Goal: Task Accomplishment & Management: Manage account settings

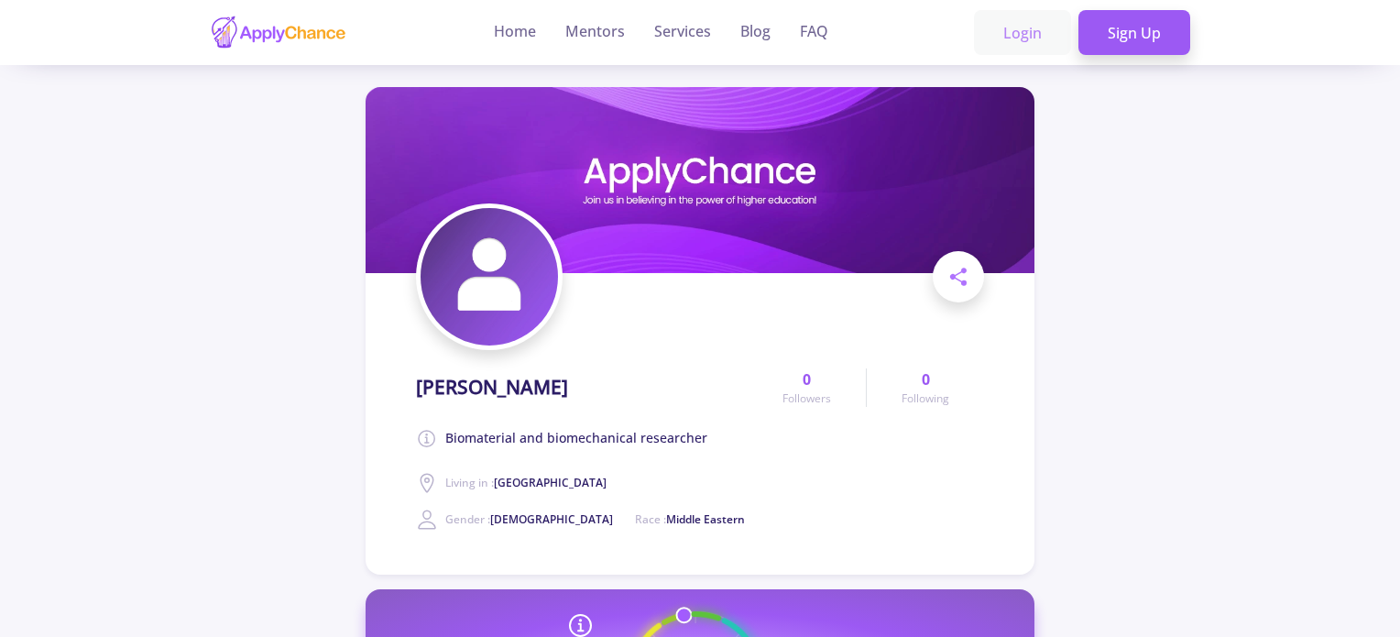
click at [989, 39] on link "Login" at bounding box center [1022, 33] width 97 height 46
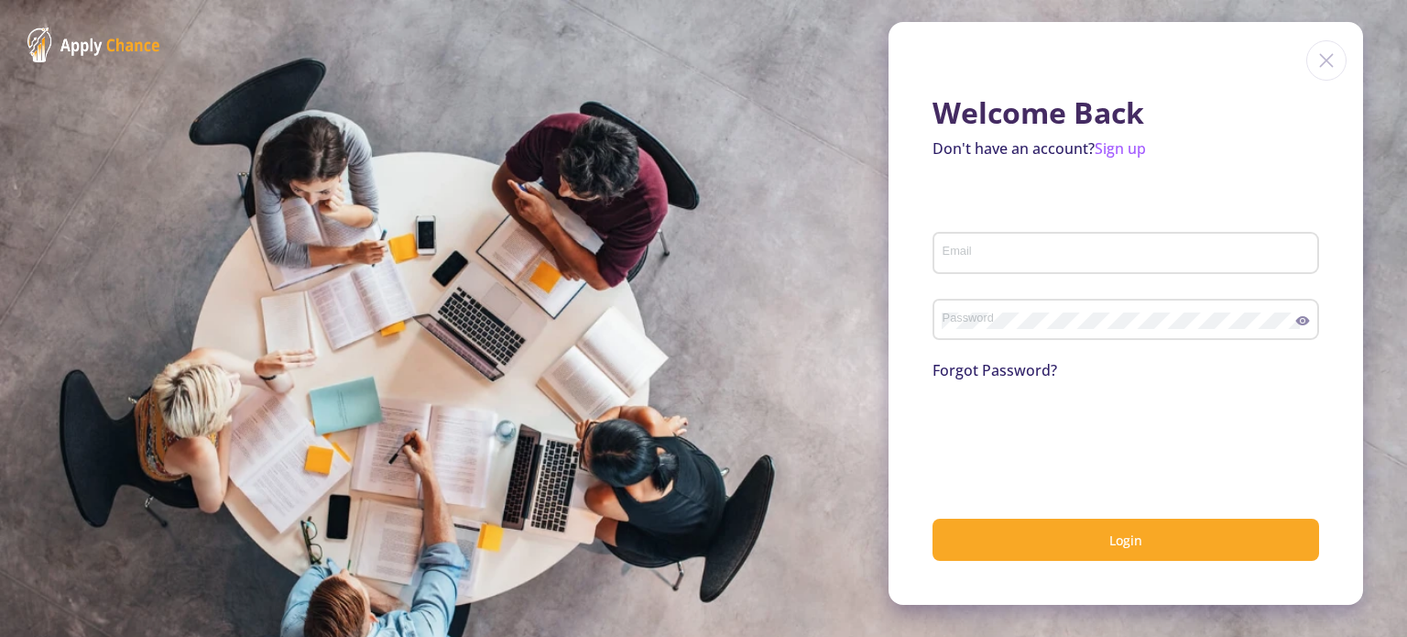
click at [955, 268] on div "Email" at bounding box center [1126, 249] width 369 height 48
click at [954, 261] on input "Email" at bounding box center [1129, 254] width 374 height 16
type input "[EMAIL_ADDRESS][DOMAIN_NAME]"
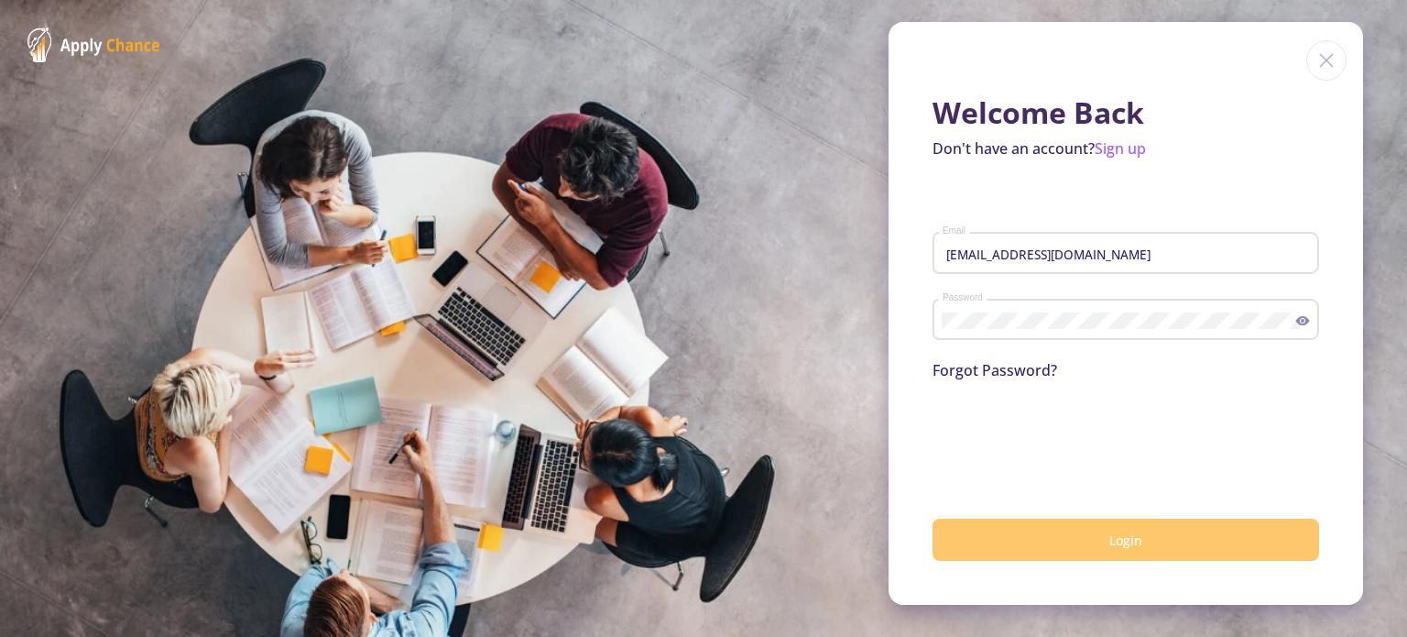
click at [1105, 534] on button "Login" at bounding box center [1126, 540] width 387 height 43
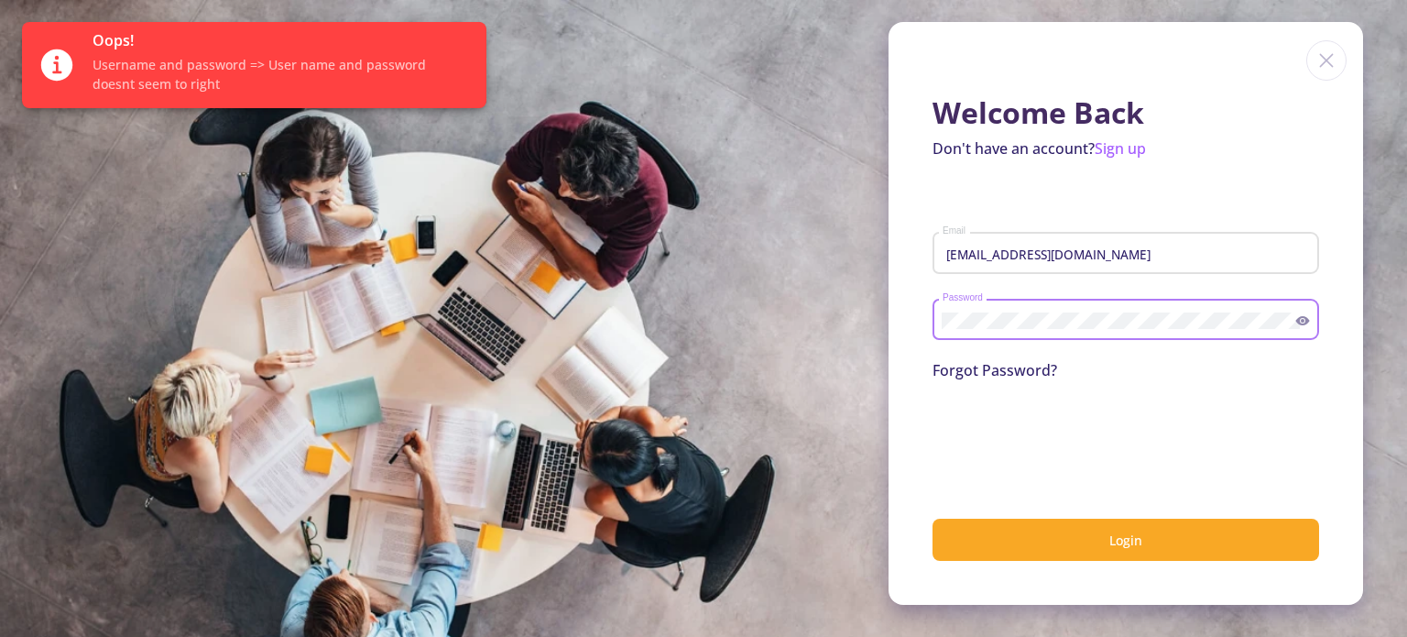
click at [935, 314] on div "Password" at bounding box center [1126, 316] width 387 height 48
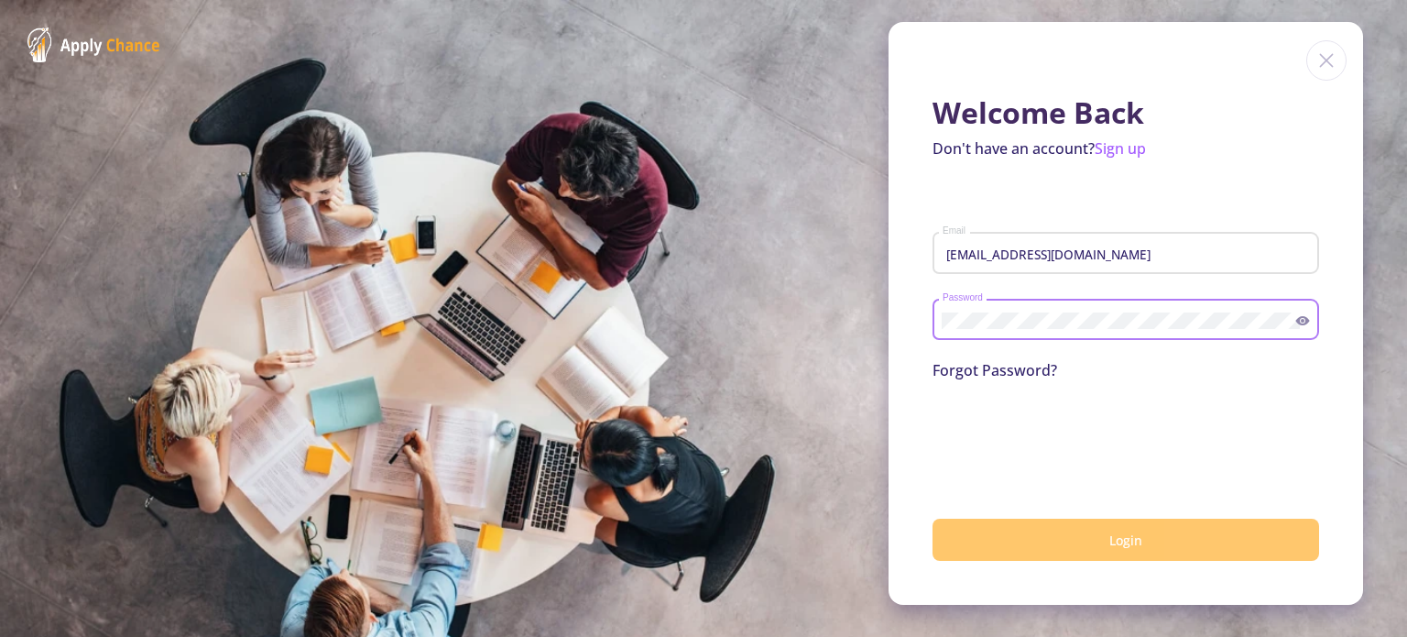
click at [1191, 549] on button "Login" at bounding box center [1126, 540] width 387 height 43
click at [1087, 541] on button "Login" at bounding box center [1126, 540] width 387 height 43
click at [1087, 540] on button "submit" at bounding box center [1126, 540] width 387 height 43
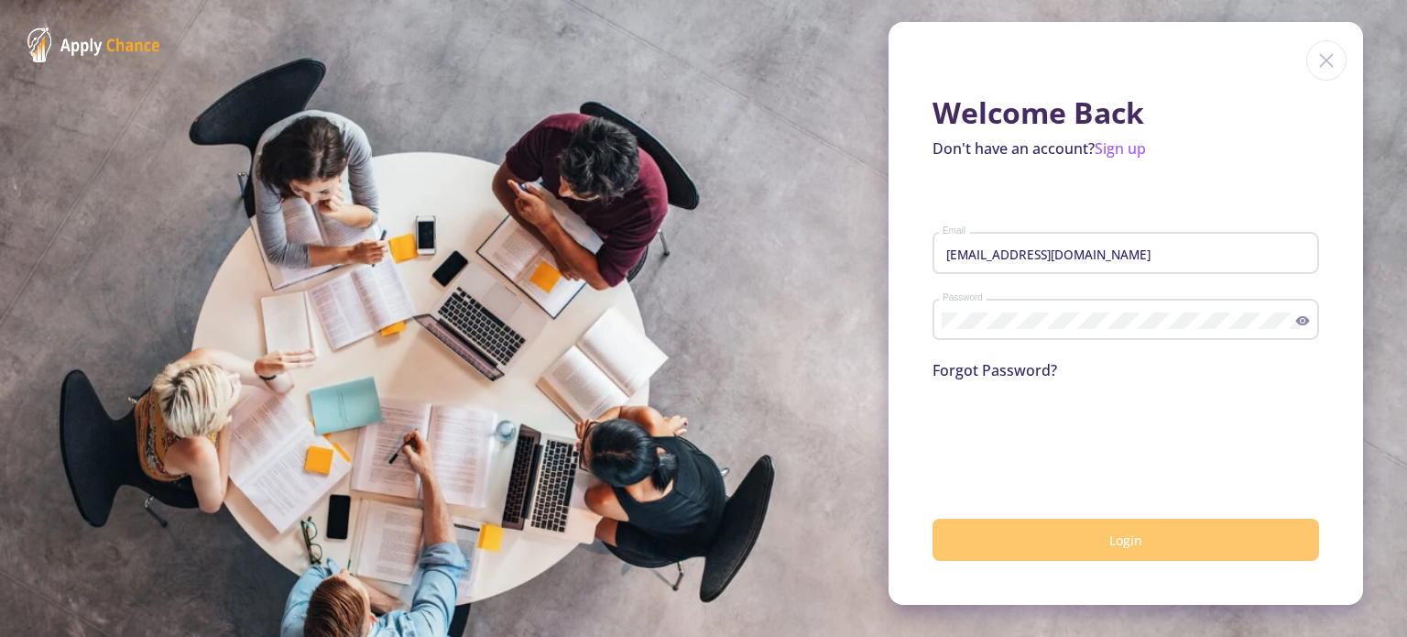
click at [1087, 540] on button "Login" at bounding box center [1126, 540] width 387 height 43
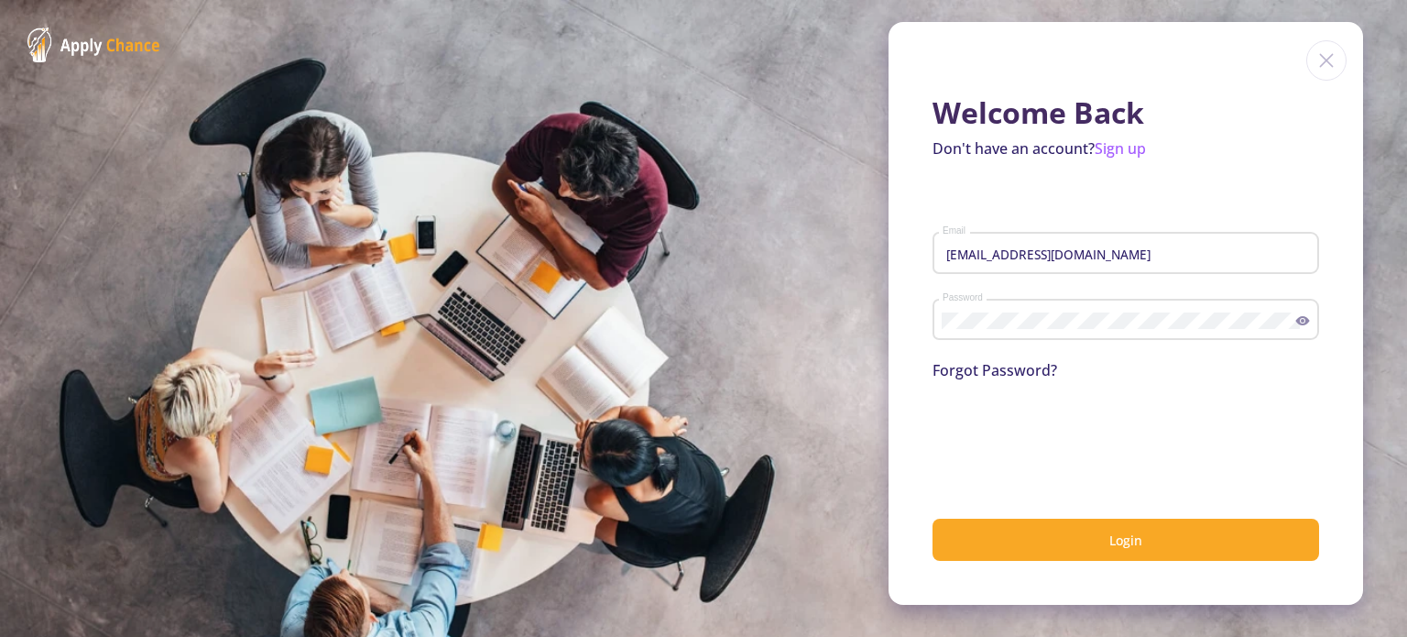
click at [1032, 257] on input "[EMAIL_ADDRESS][DOMAIN_NAME]" at bounding box center [1129, 254] width 374 height 16
click at [899, 279] on div "Welcome Back Don't have an account? Sign up [EMAIL_ADDRESS][DOMAIN_NAME] Email …" at bounding box center [1126, 313] width 475 height 583
click at [1063, 310] on div "Password" at bounding box center [1119, 316] width 355 height 48
click at [1077, 234] on div "Email" at bounding box center [1126, 249] width 369 height 48
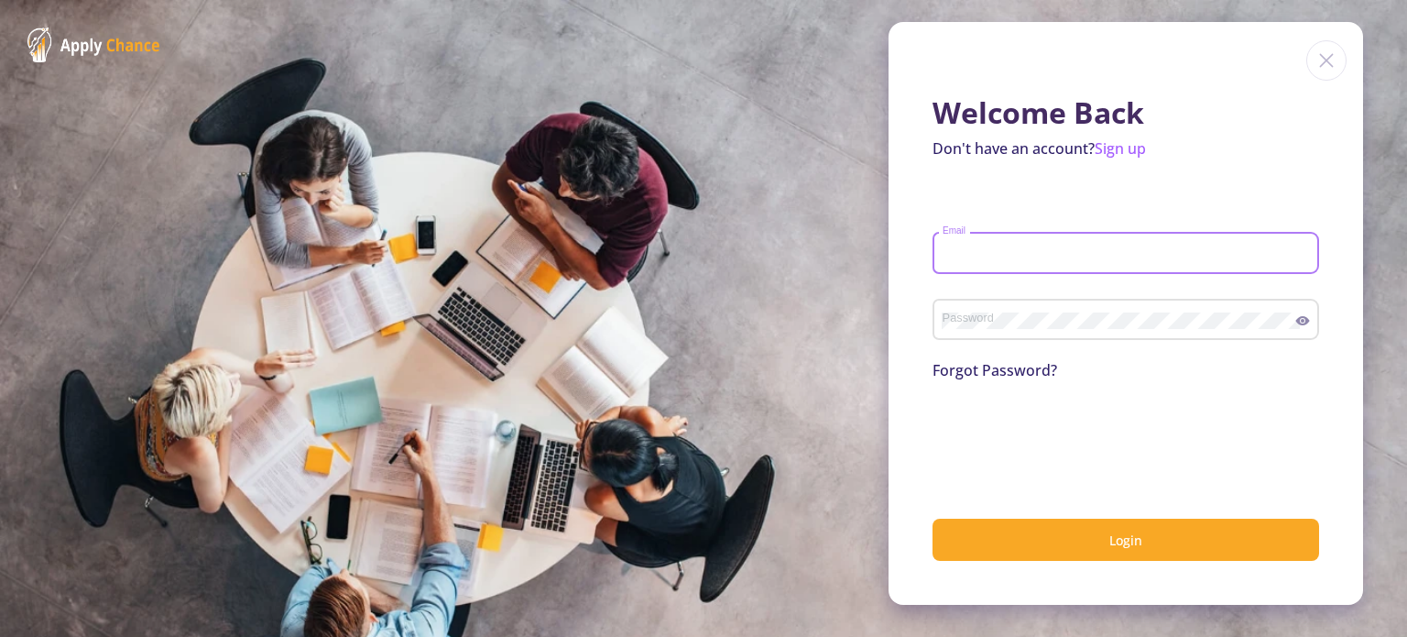
click at [1059, 253] on input "Email" at bounding box center [1129, 254] width 374 height 16
type input "[EMAIL_ADDRESS][DOMAIN_NAME]"
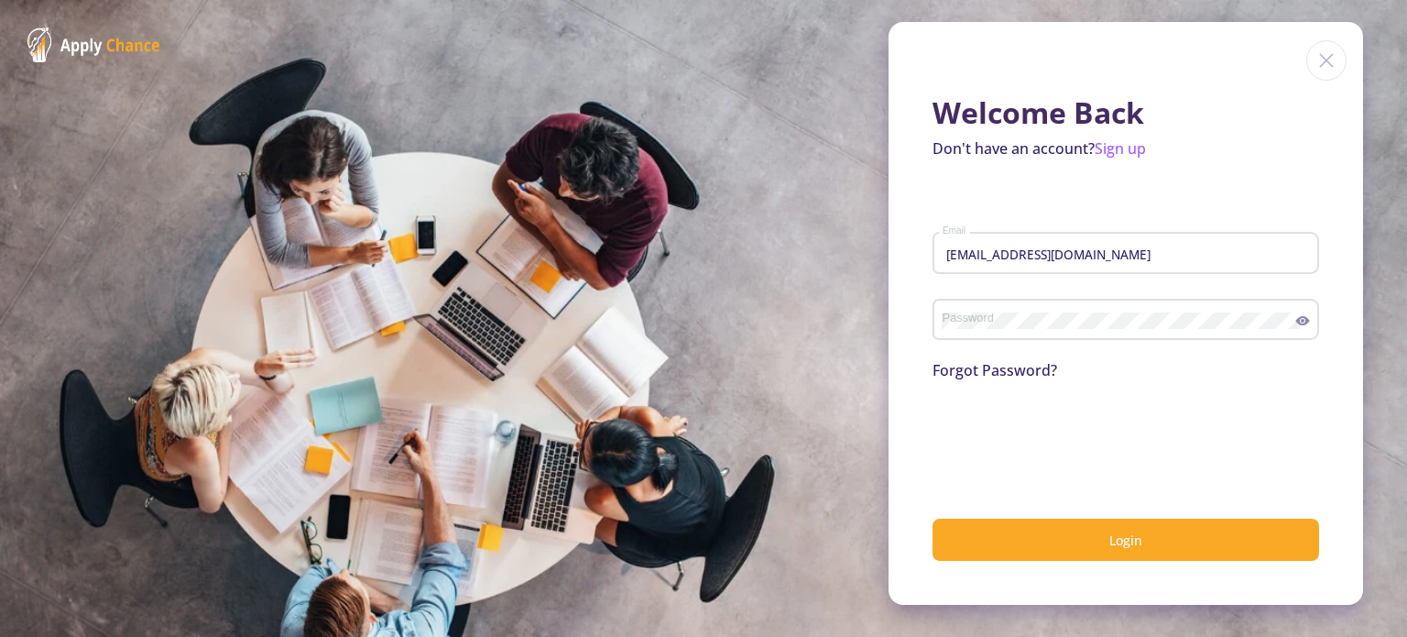
click at [1002, 344] on div "Password" at bounding box center [1126, 325] width 387 height 60
click at [1304, 327] on icon at bounding box center [1302, 320] width 15 height 15
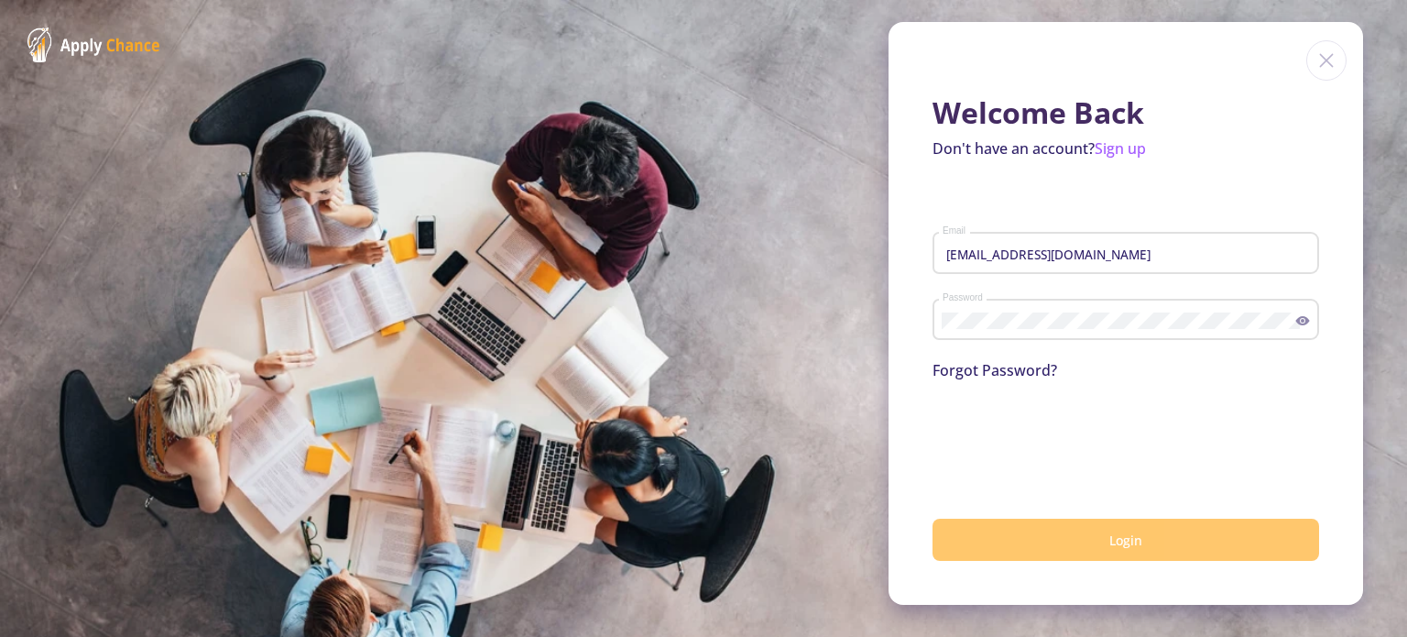
click at [1173, 541] on button "Login" at bounding box center [1126, 540] width 387 height 43
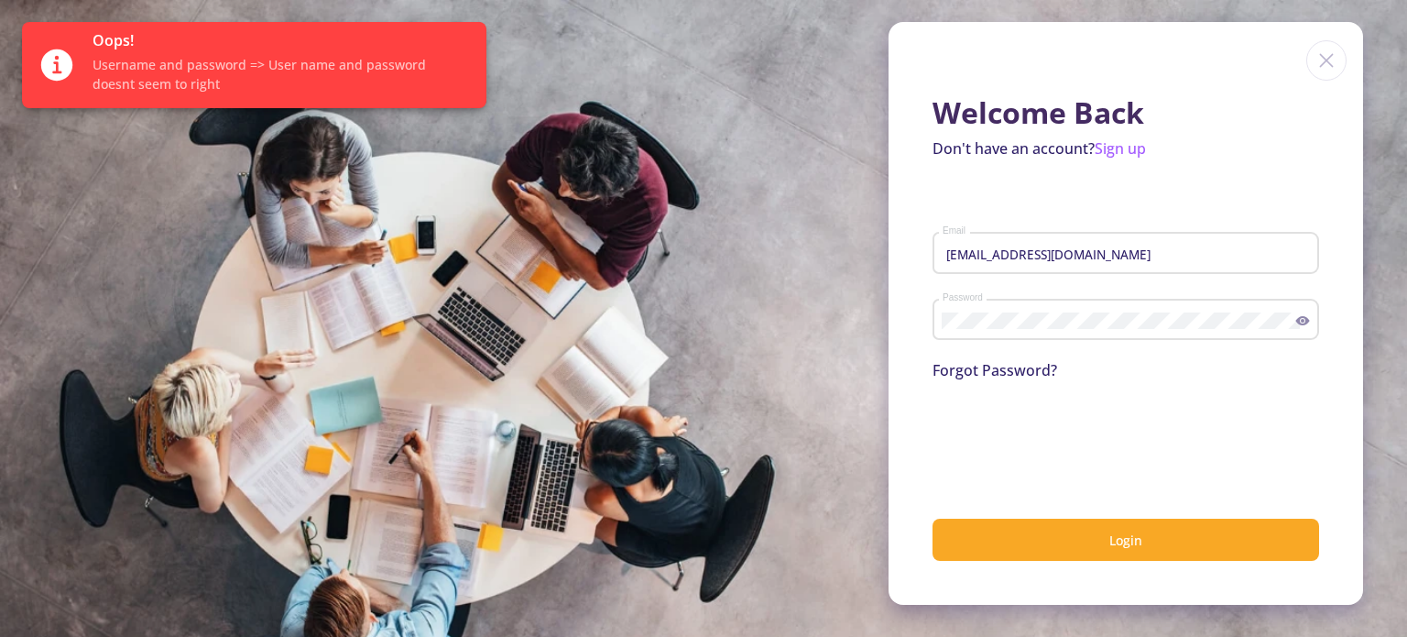
click at [1125, 264] on div "elikasadeghamalyekdel@gmail.com Email" at bounding box center [1126, 249] width 369 height 48
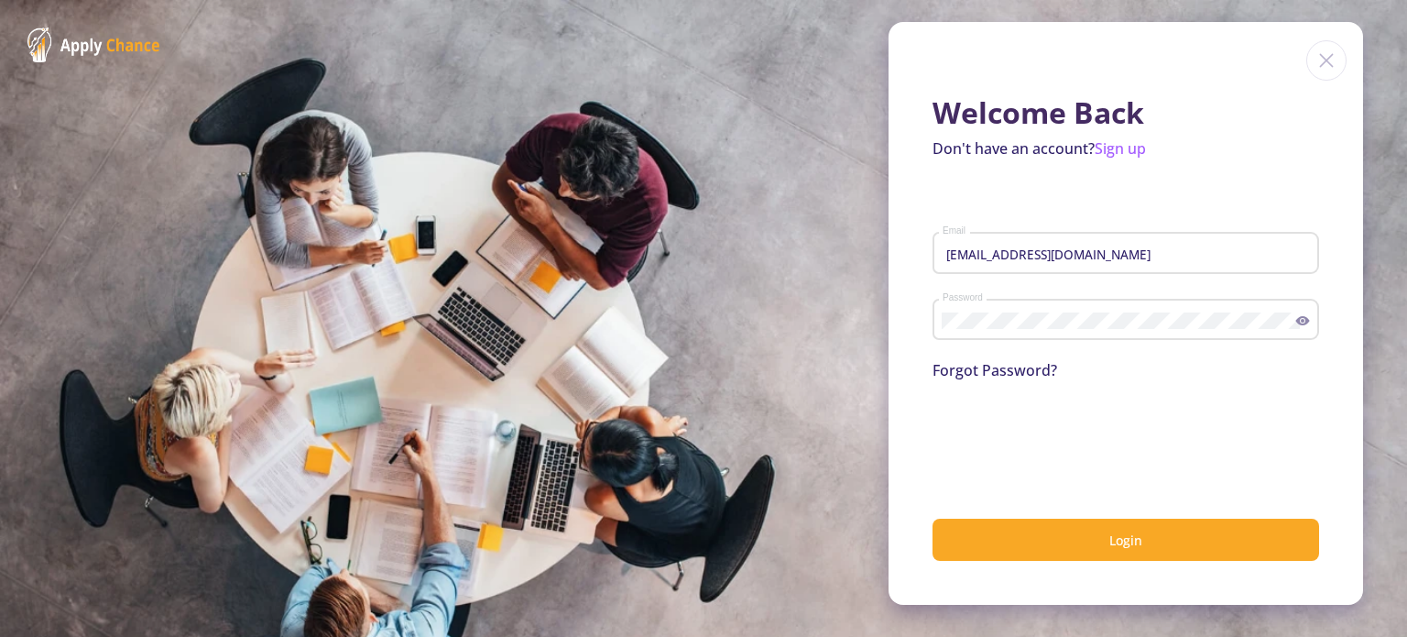
drag, startPoint x: 1222, startPoint y: 266, endPoint x: 981, endPoint y: 266, distance: 240.9
click at [981, 266] on div "elikasadeghamalyekdel@gmail.com Email" at bounding box center [1126, 249] width 369 height 48
click at [1327, 51] on img at bounding box center [1326, 60] width 40 height 40
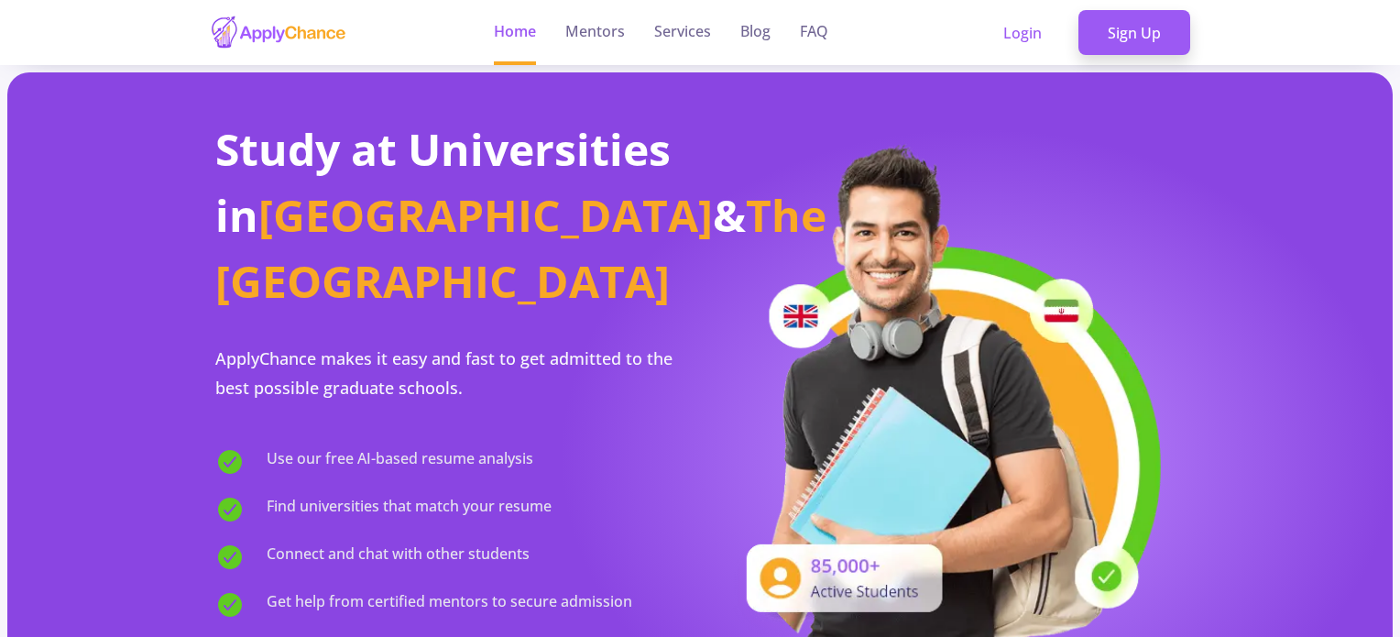
click at [835, 114] on section "Study at Universities in Canada & The USA ApplyChance makes it easy and fast to…" at bounding box center [699, 426] width 1385 height 709
click at [985, 38] on link "Login" at bounding box center [1022, 33] width 97 height 46
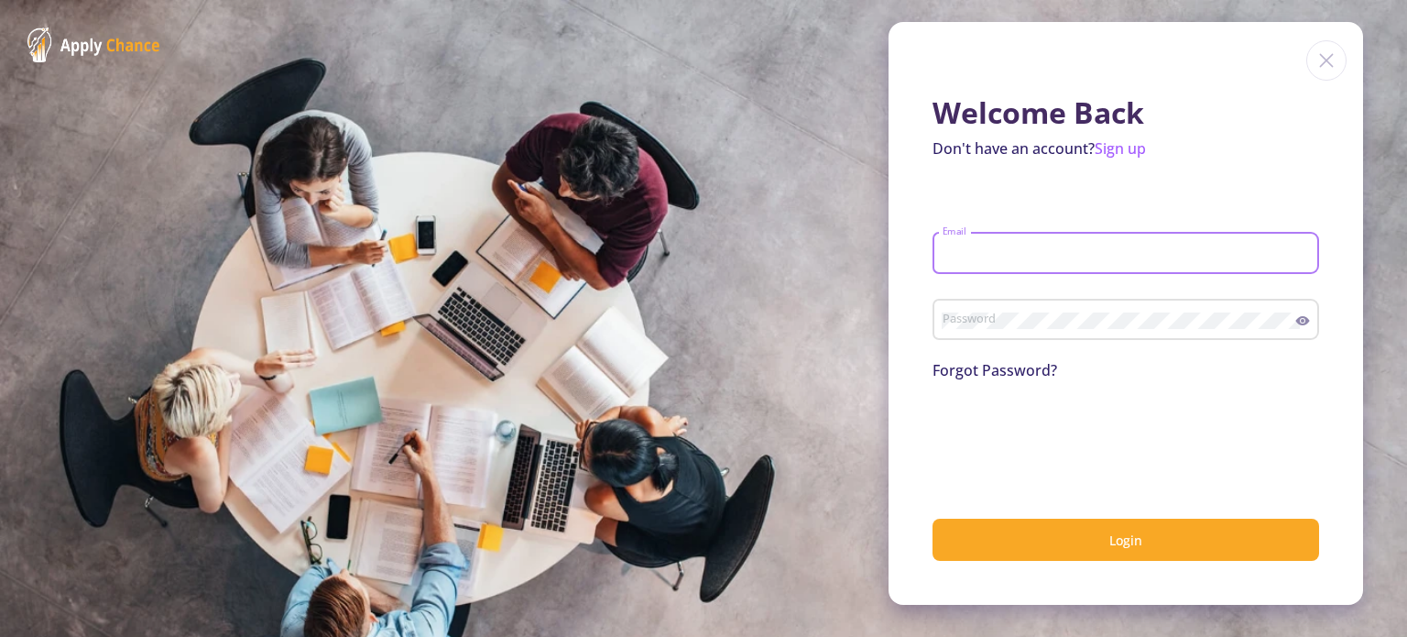
click at [1022, 252] on input "Email" at bounding box center [1129, 254] width 374 height 16
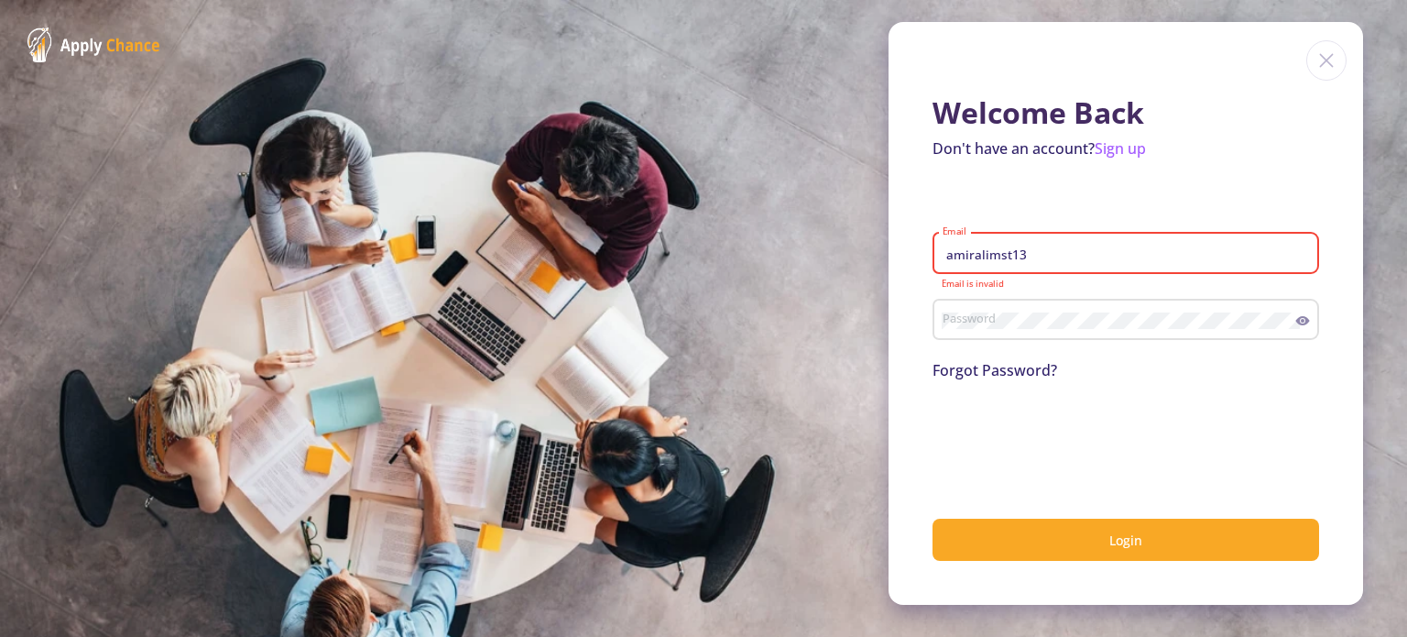
drag, startPoint x: 1059, startPoint y: 249, endPoint x: 992, endPoint y: 258, distance: 67.5
click at [992, 258] on input "amiralimst13" at bounding box center [1129, 254] width 374 height 16
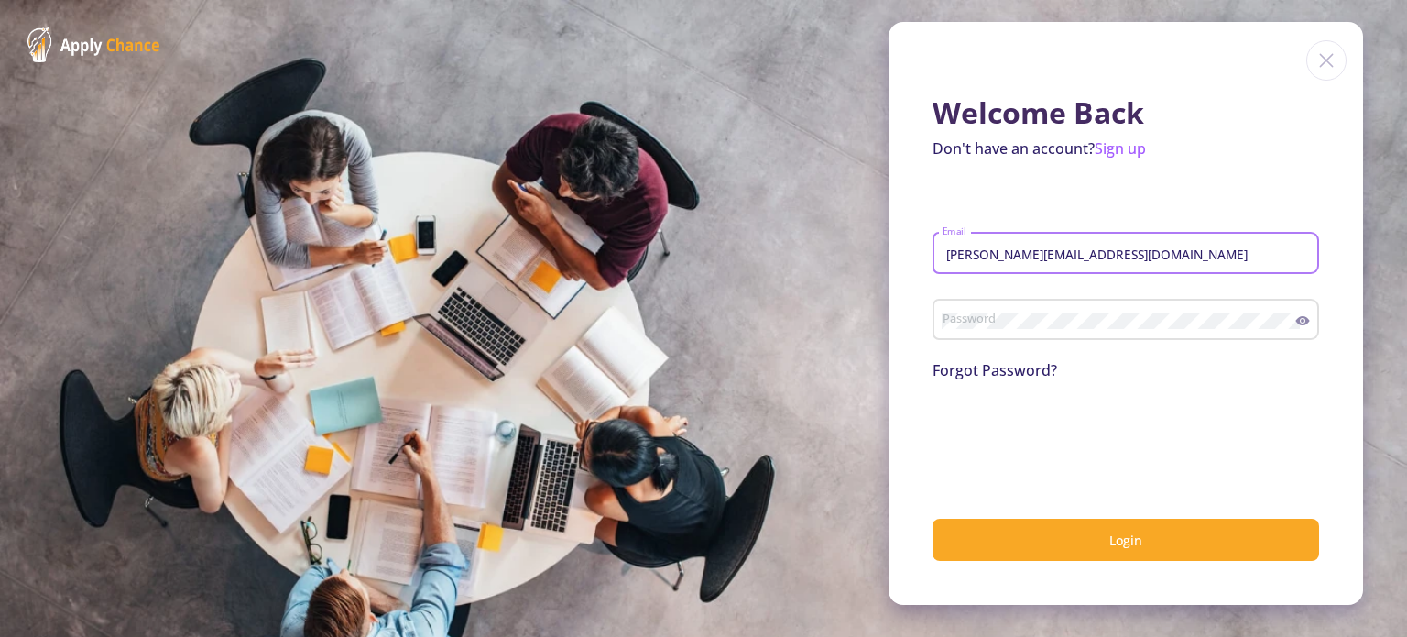
type input "amirali.mostaghis13@gmail.com"
click at [978, 310] on div "Password" at bounding box center [1119, 316] width 355 height 48
click at [1312, 327] on div "Password" at bounding box center [1126, 316] width 387 height 48
click at [1308, 327] on icon at bounding box center [1302, 320] width 15 height 15
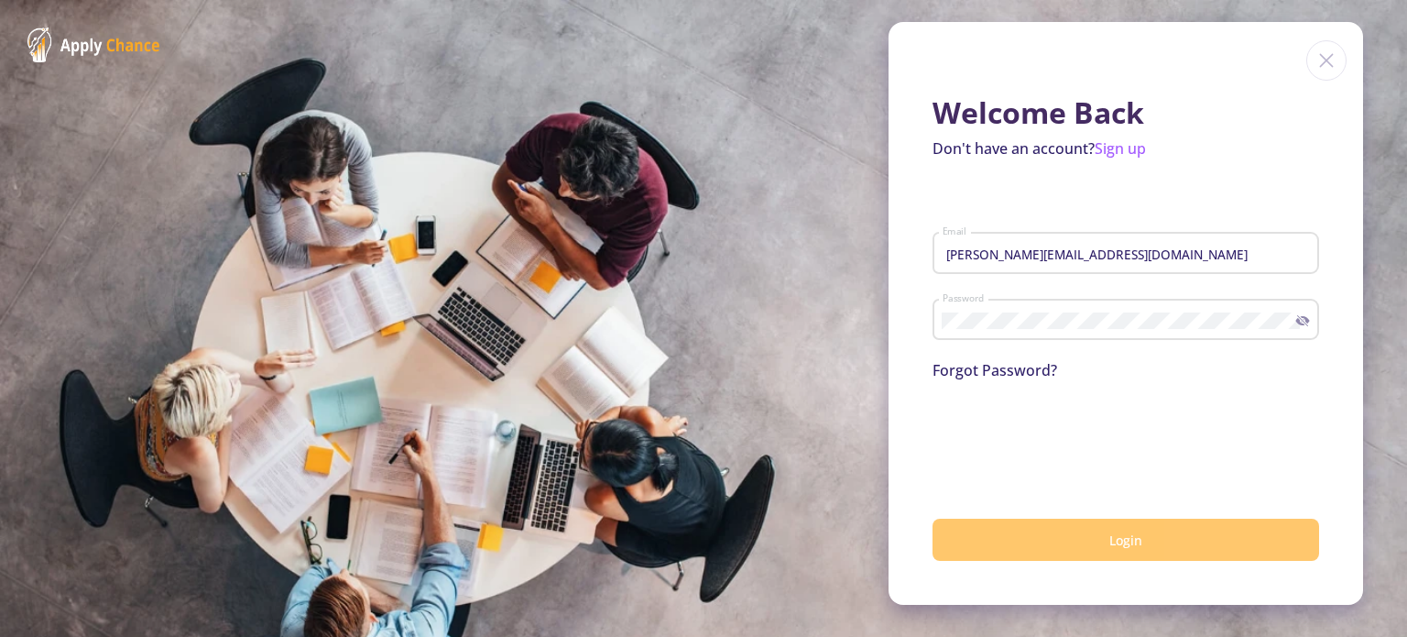
click at [1019, 528] on button "Login" at bounding box center [1126, 540] width 387 height 43
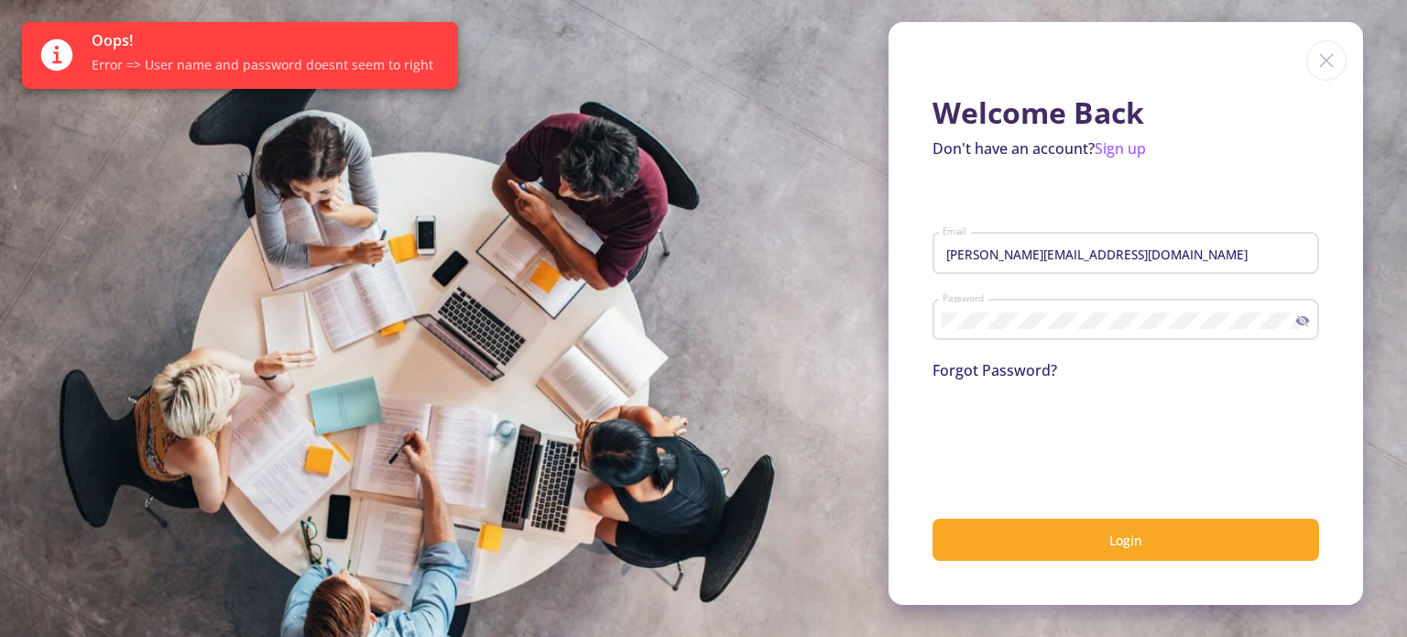
click at [986, 334] on div "Password" at bounding box center [1119, 316] width 355 height 48
click at [1118, 251] on input "amirali.mostaghis13@gmail.com" at bounding box center [1129, 254] width 374 height 16
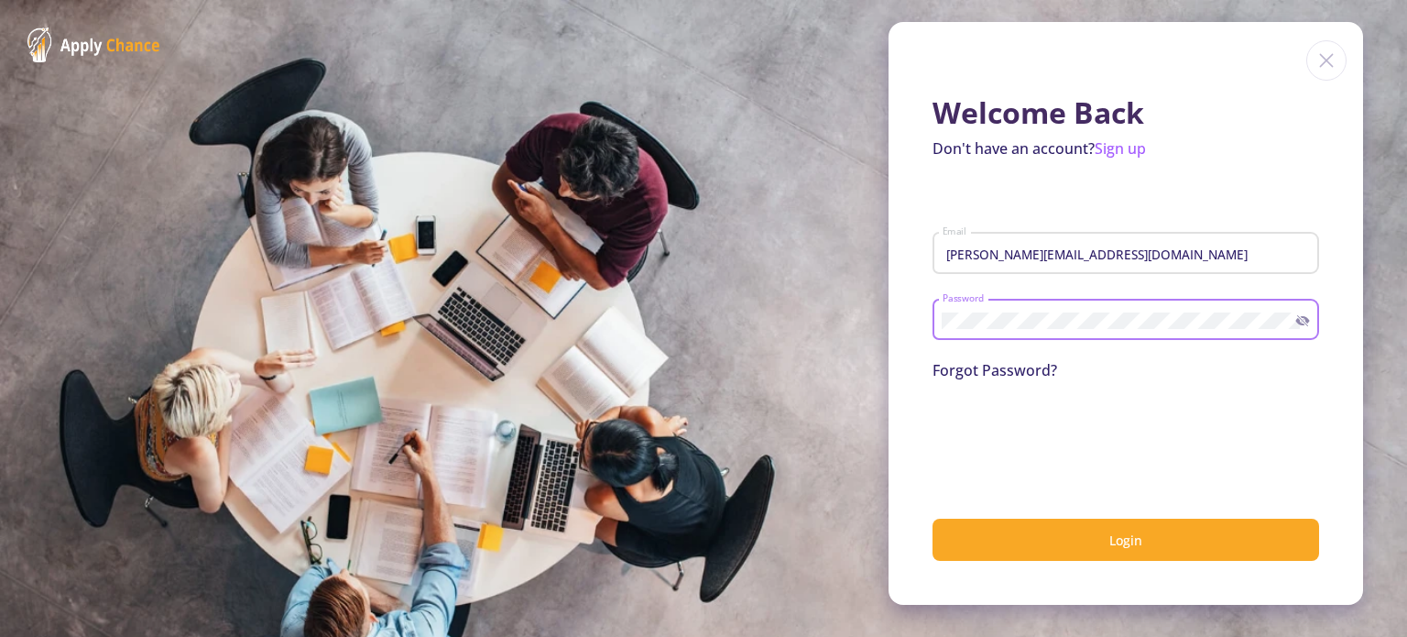
click at [933, 329] on div "Password" at bounding box center [1126, 316] width 387 height 48
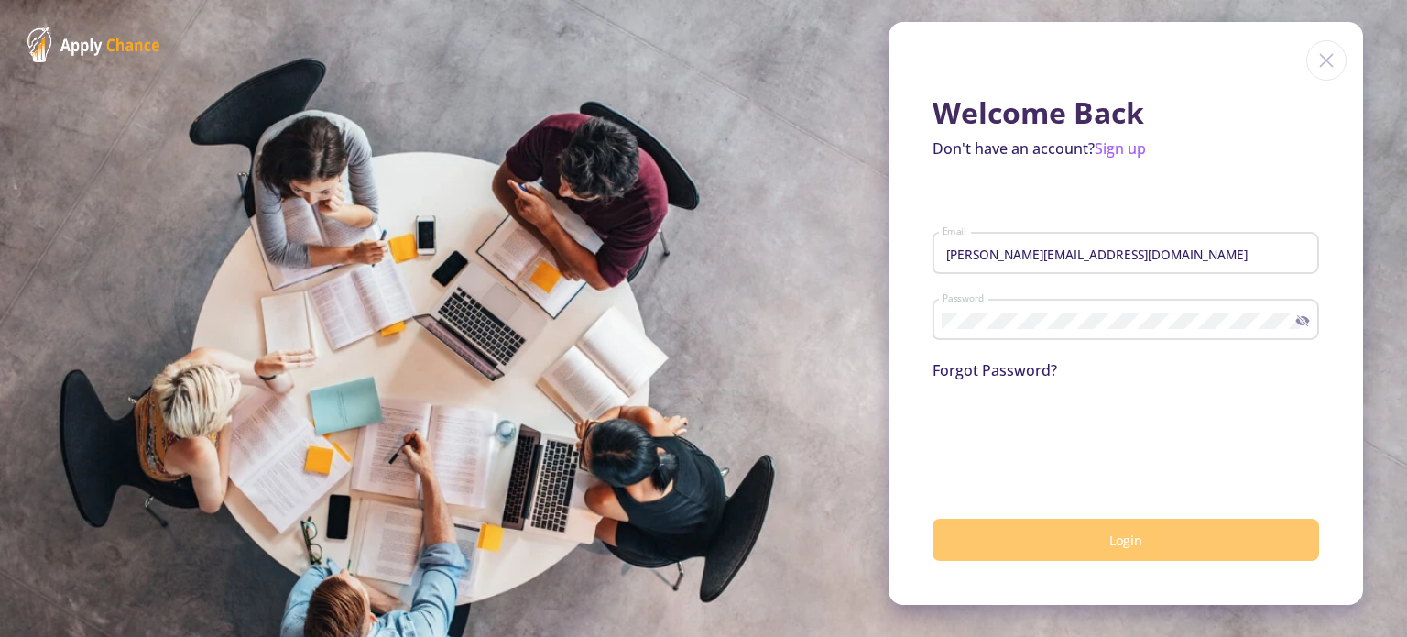
click at [1036, 547] on button "Login" at bounding box center [1126, 540] width 387 height 43
click at [1076, 531] on button "Login" at bounding box center [1126, 540] width 387 height 43
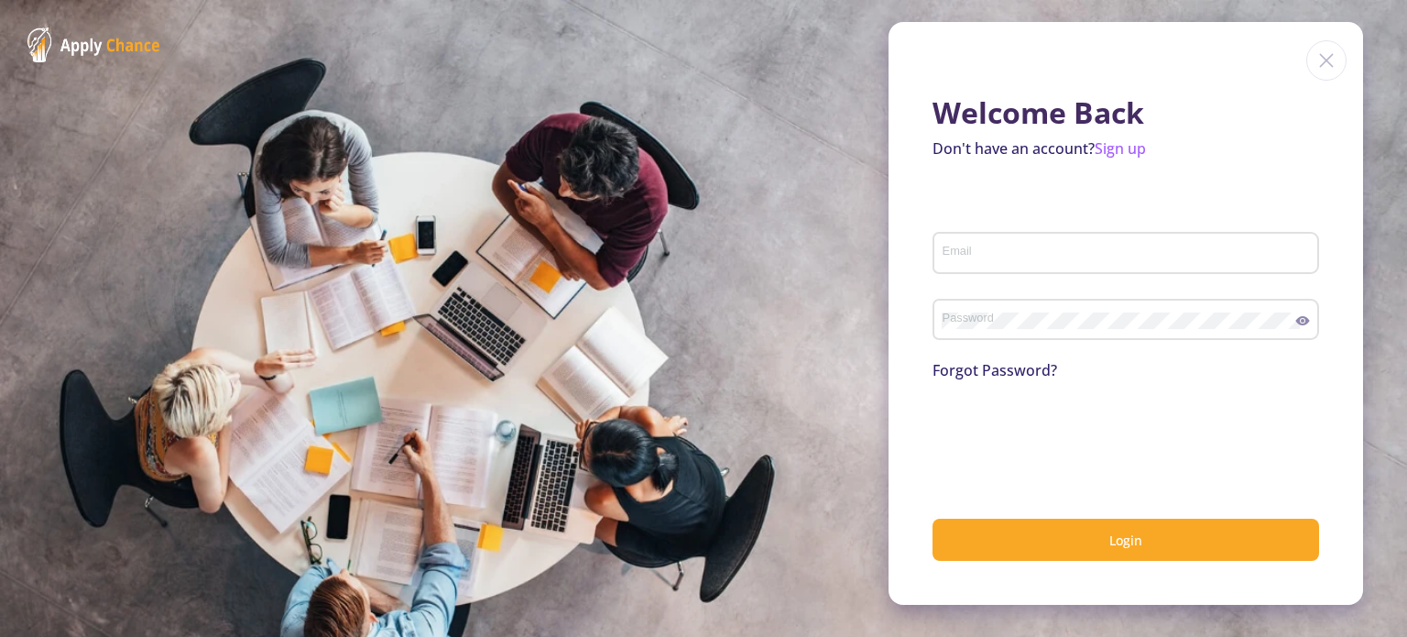
click at [981, 237] on div "Email" at bounding box center [1126, 249] width 369 height 48
click at [1326, 61] on img at bounding box center [1326, 60] width 40 height 40
